Goal: Task Accomplishment & Management: Use online tool/utility

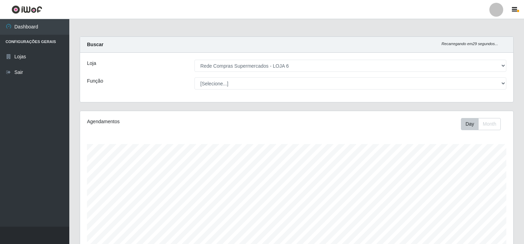
select select "398"
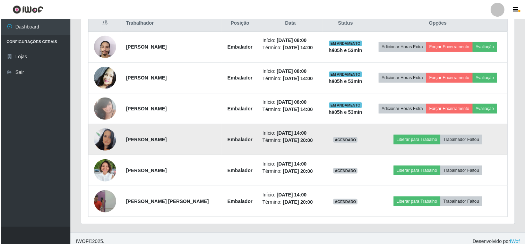
scroll to position [278, 0]
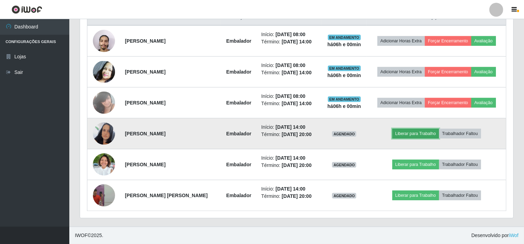
click at [413, 138] on button "Liberar para Trabalho" at bounding box center [415, 134] width 47 height 10
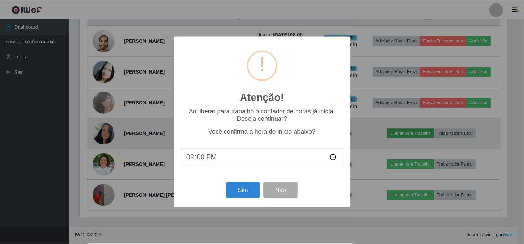
scroll to position [143, 429]
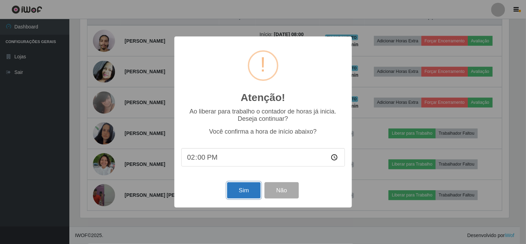
click at [252, 190] on button "Sim" at bounding box center [244, 190] width 34 height 16
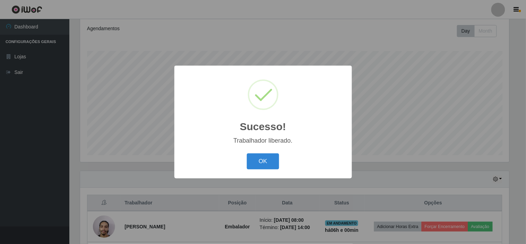
click at [279, 164] on div "OK Cancel" at bounding box center [263, 161] width 164 height 20
click at [262, 164] on button "OK" at bounding box center [263, 161] width 32 height 16
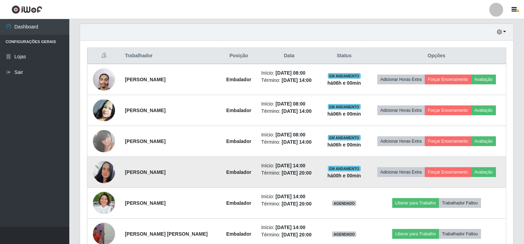
scroll to position [278, 0]
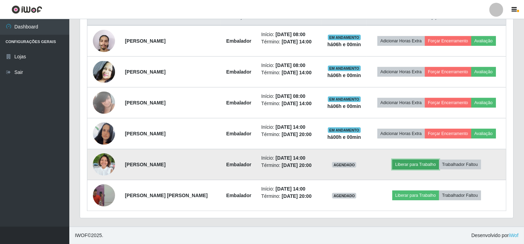
click at [418, 165] on button "Liberar para Trabalho" at bounding box center [415, 164] width 47 height 10
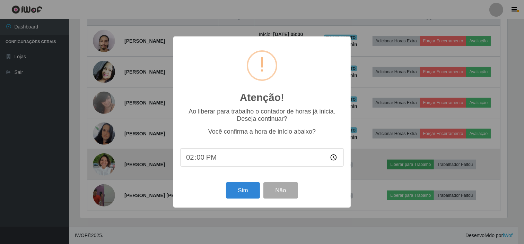
scroll to position [143, 429]
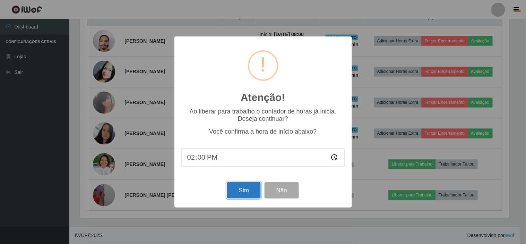
click at [248, 190] on button "Sim" at bounding box center [244, 190] width 34 height 16
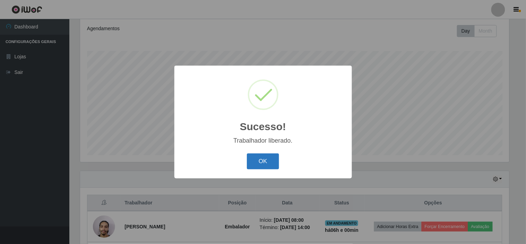
click at [264, 163] on button "OK" at bounding box center [263, 161] width 32 height 16
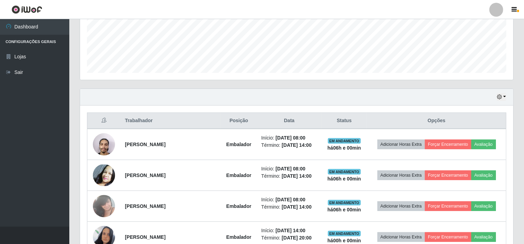
scroll to position [278, 0]
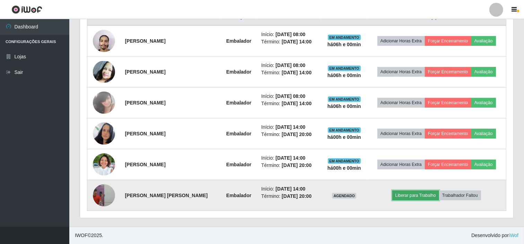
click at [406, 196] on button "Liberar para Trabalho" at bounding box center [415, 195] width 47 height 10
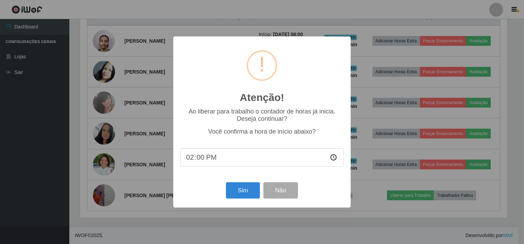
scroll to position [143, 429]
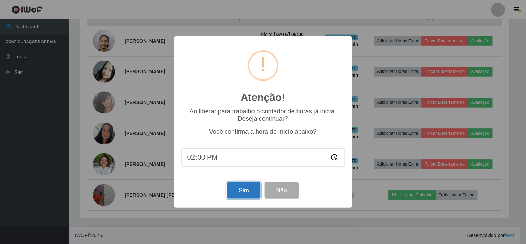
click at [234, 190] on button "Sim" at bounding box center [244, 190] width 34 height 16
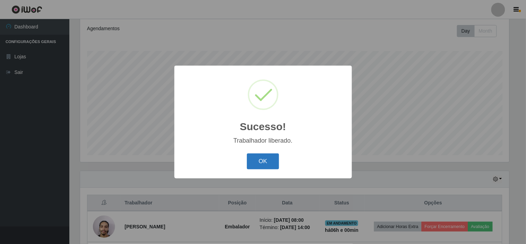
click at [261, 166] on button "OK" at bounding box center [263, 161] width 32 height 16
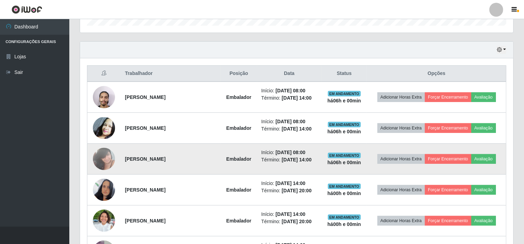
scroll to position [0, 0]
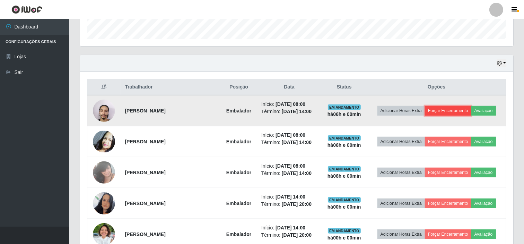
click at [454, 108] on button "Forçar Encerramento" at bounding box center [448, 111] width 46 height 10
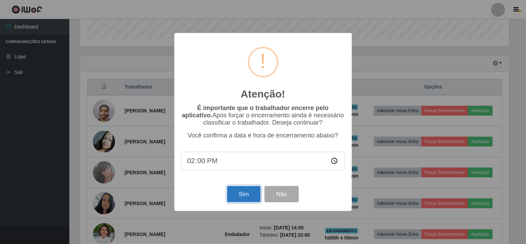
click at [245, 190] on button "Sim" at bounding box center [244, 194] width 34 height 16
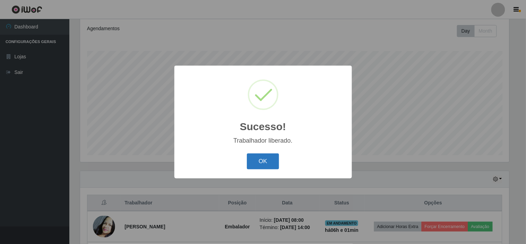
click at [264, 158] on button "OK" at bounding box center [263, 161] width 32 height 16
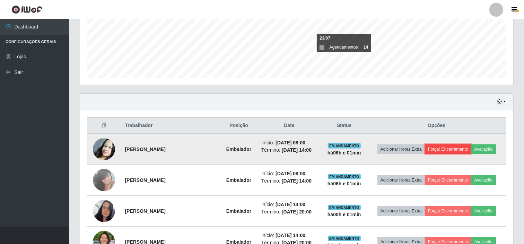
click at [451, 144] on button "Forçar Encerramento" at bounding box center [448, 149] width 46 height 10
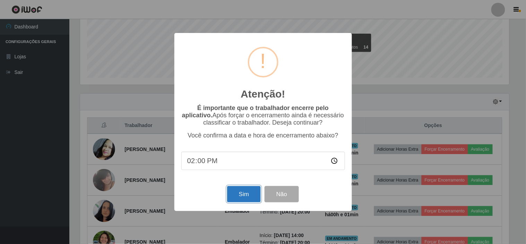
click at [241, 193] on button "Sim" at bounding box center [244, 194] width 34 height 16
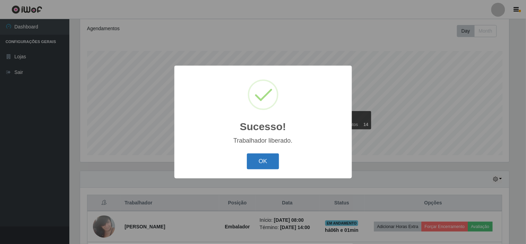
click at [258, 160] on button "OK" at bounding box center [263, 161] width 32 height 16
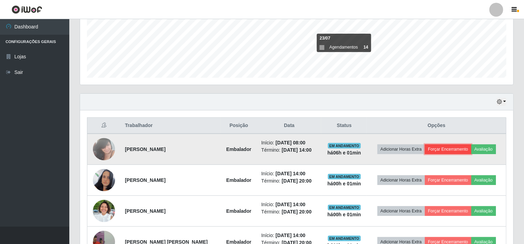
click at [444, 149] on button "Forçar Encerramento" at bounding box center [448, 149] width 46 height 10
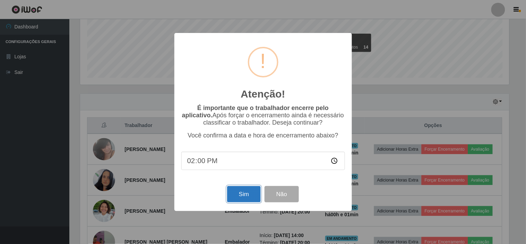
click at [241, 193] on button "Sim" at bounding box center [244, 194] width 34 height 16
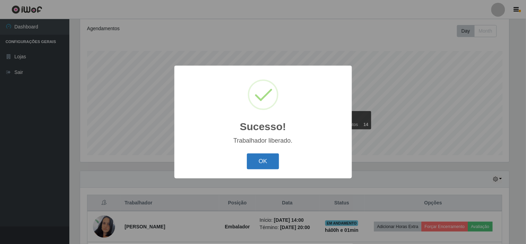
click at [275, 166] on button "OK" at bounding box center [263, 161] width 32 height 16
